Goal: Information Seeking & Learning: Learn about a topic

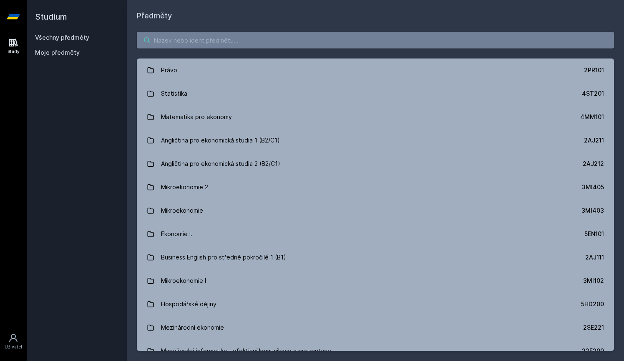
click at [293, 40] on input "search" at bounding box center [375, 40] width 477 height 17
paste input "4IZ156"
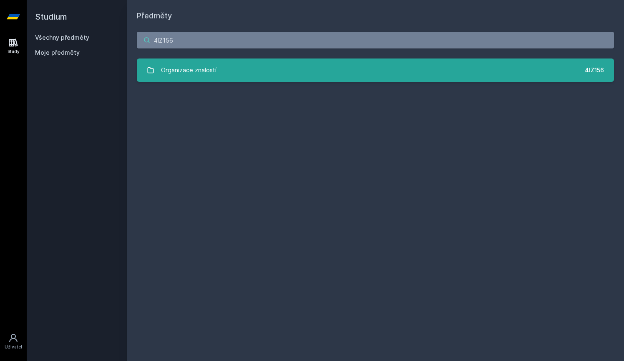
type input "4IZ156"
click at [287, 64] on link "Organizace znalostí 4IZ156" at bounding box center [375, 69] width 477 height 23
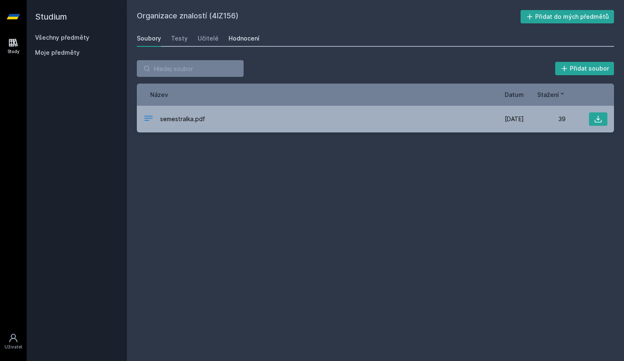
click at [246, 37] on div "Hodnocení" at bounding box center [244, 38] width 31 height 8
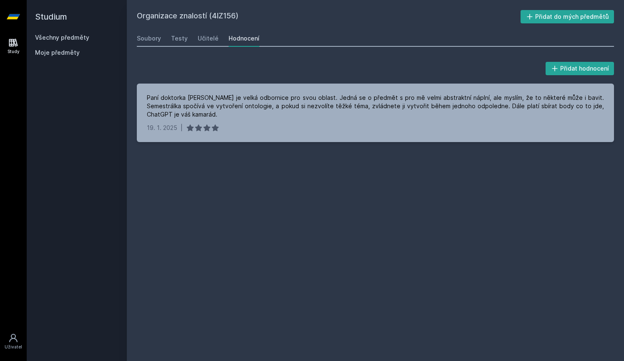
click at [43, 30] on h2 "Studium" at bounding box center [76, 16] width 83 height 33
click at [47, 33] on div "Všechny předměty" at bounding box center [76, 37] width 83 height 8
click at [55, 34] on link "Všechny předměty" at bounding box center [62, 37] width 54 height 7
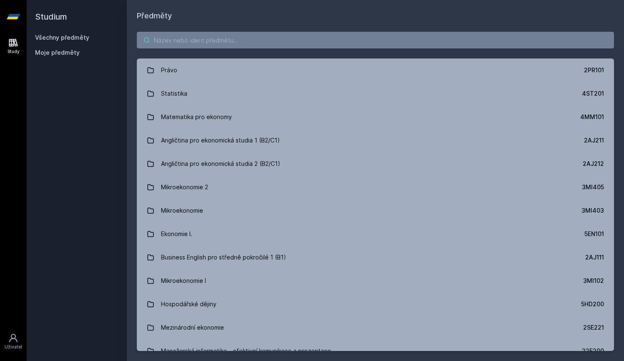
click at [225, 34] on input "search" at bounding box center [375, 40] width 477 height 17
paste input "4SA313"
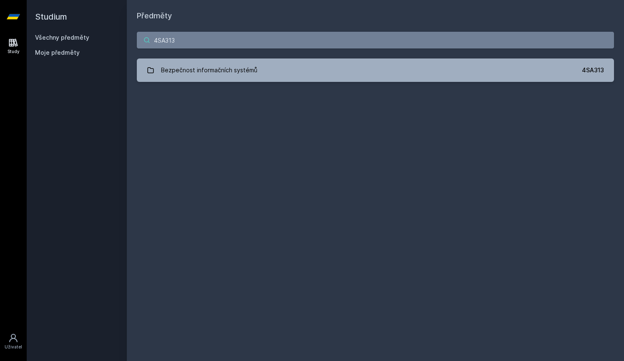
type input "4SA313"
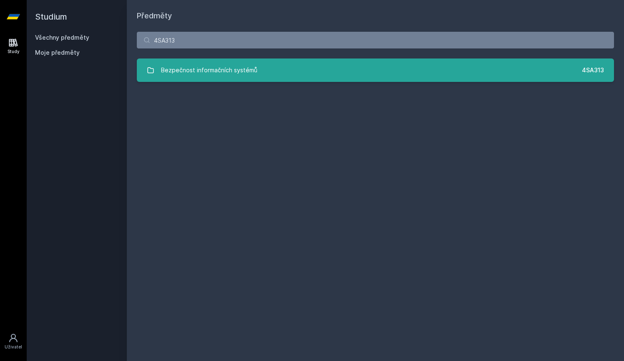
click at [222, 61] on link "Bezpečnost informačních systémů 4SA313" at bounding box center [375, 69] width 477 height 23
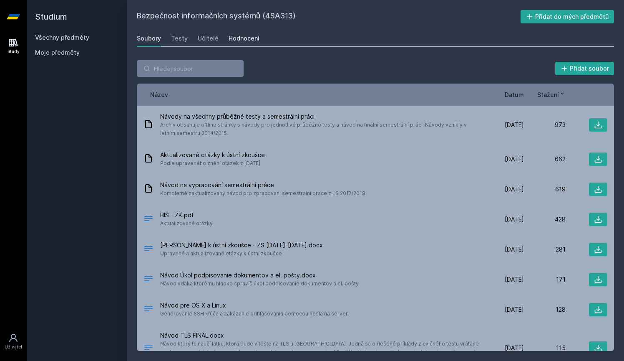
click at [237, 38] on div "Hodnocení" at bounding box center [244, 38] width 31 height 8
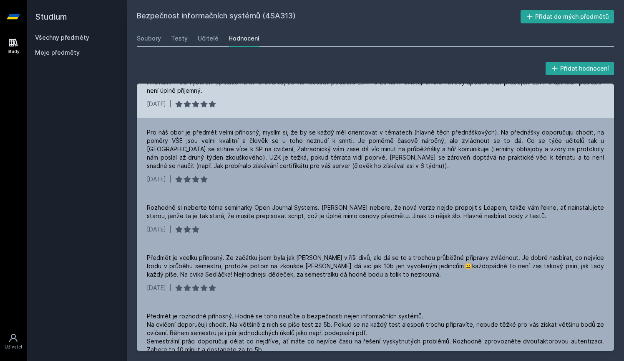
scroll to position [299, 0]
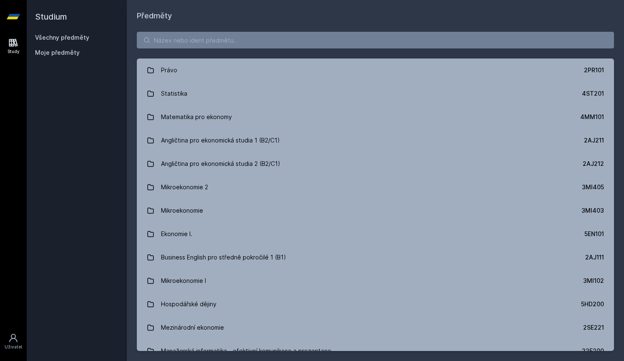
click at [362, 3] on div "Předměty Právo 2PR101 Statistika 4ST201 Matematika pro ekonomy 4MM101 Angličtin…" at bounding box center [375, 180] width 497 height 361
click at [196, 42] on input "search" at bounding box center [375, 40] width 477 height 17
paste input "4SA313"
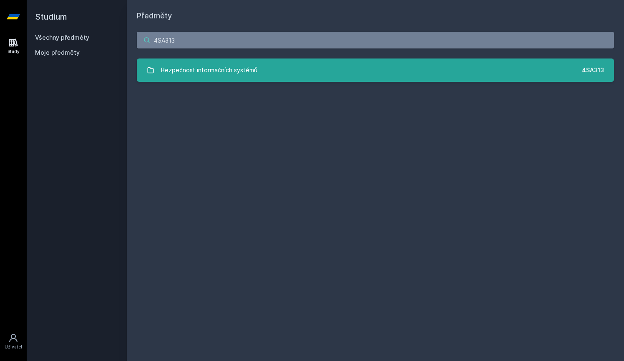
type input "4SA313"
click at [267, 65] on link "Bezpečnost informačních systémů 4SA313" at bounding box center [375, 69] width 477 height 23
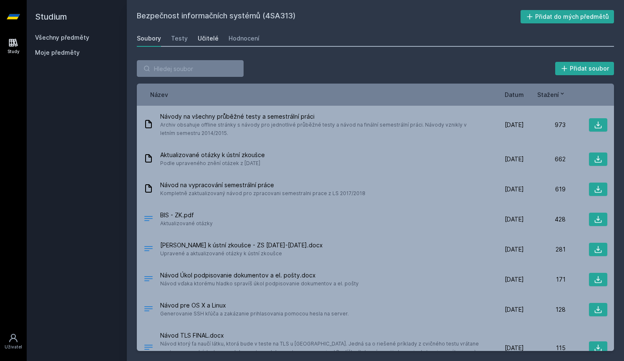
click at [209, 40] on div "Učitelé" at bounding box center [208, 38] width 21 height 8
